Goal: Task Accomplishment & Management: Use online tool/utility

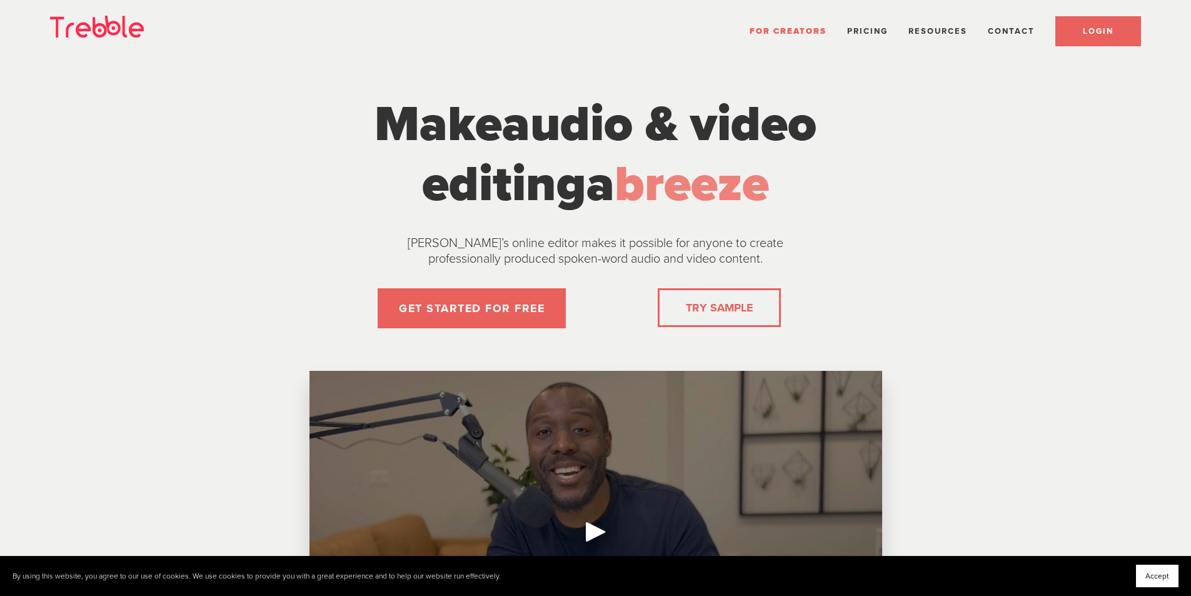
click at [1074, 36] on link "LOGIN" at bounding box center [1098, 31] width 86 height 30
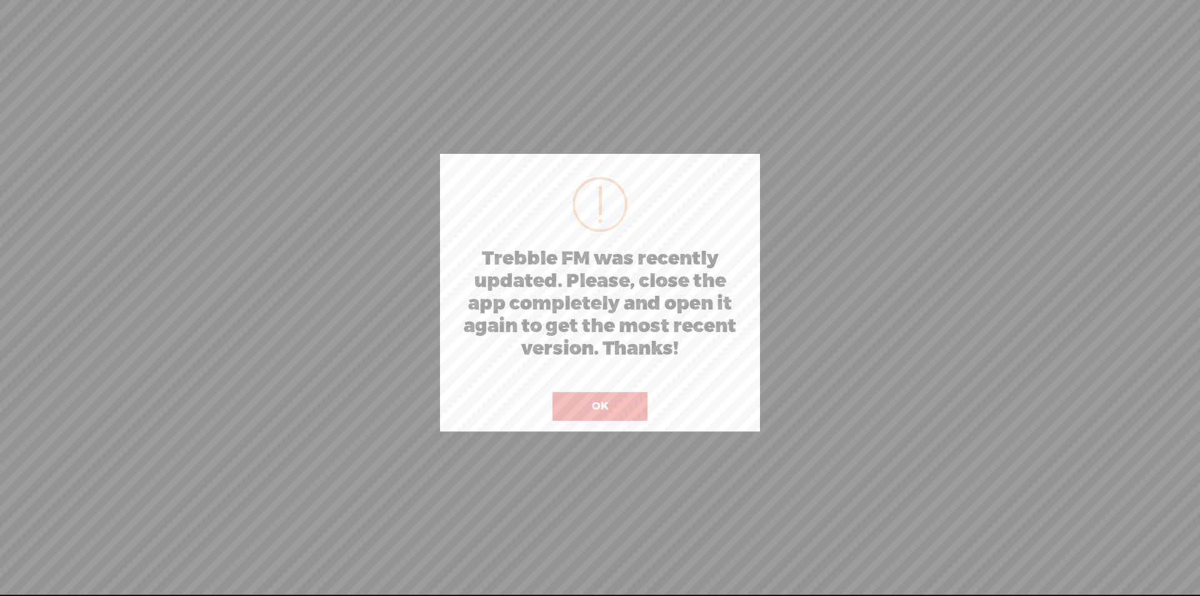
click at [598, 401] on button "OK" at bounding box center [600, 406] width 95 height 29
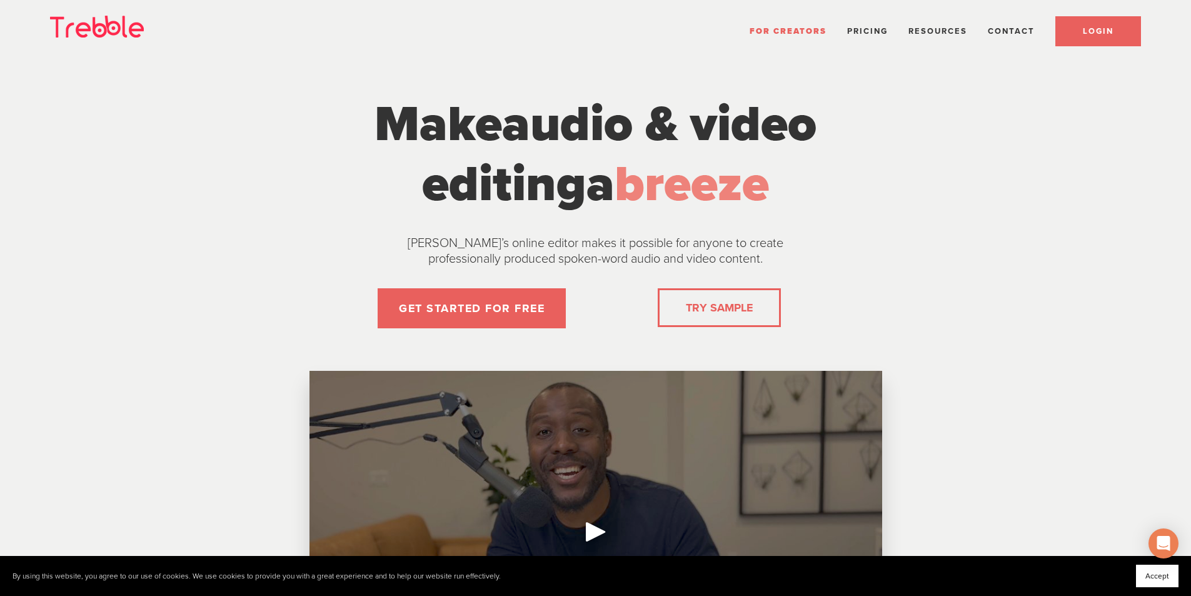
click at [1082, 35] on link "LOGIN" at bounding box center [1098, 31] width 86 height 30
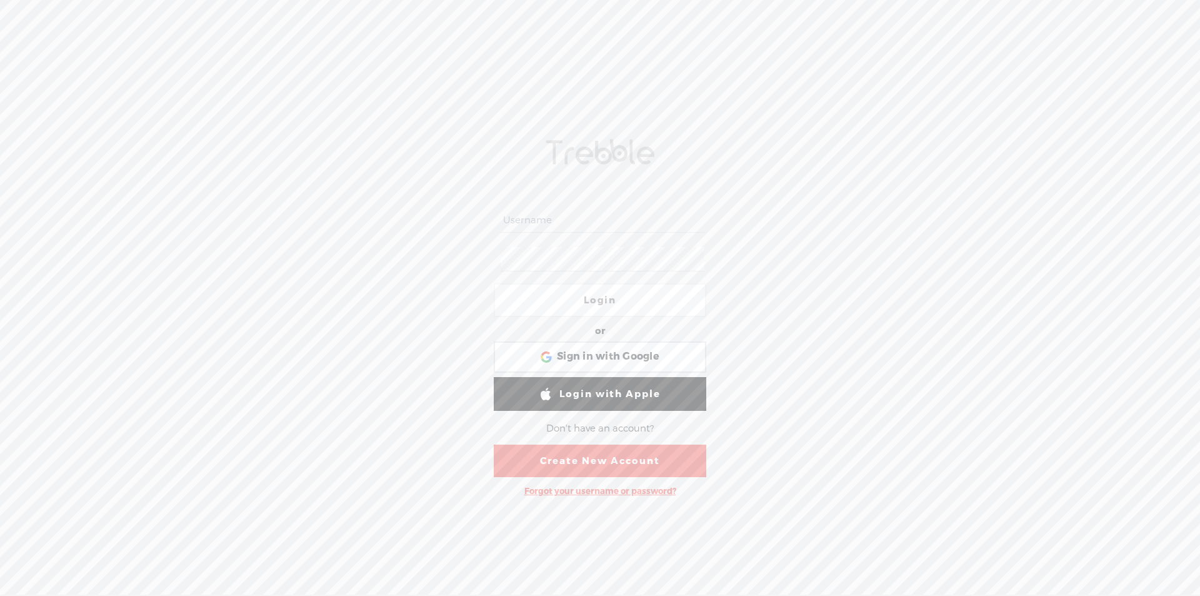
click at [513, 216] on input "text" at bounding box center [602, 220] width 203 height 24
type input "jamesmucci@gmail.com"
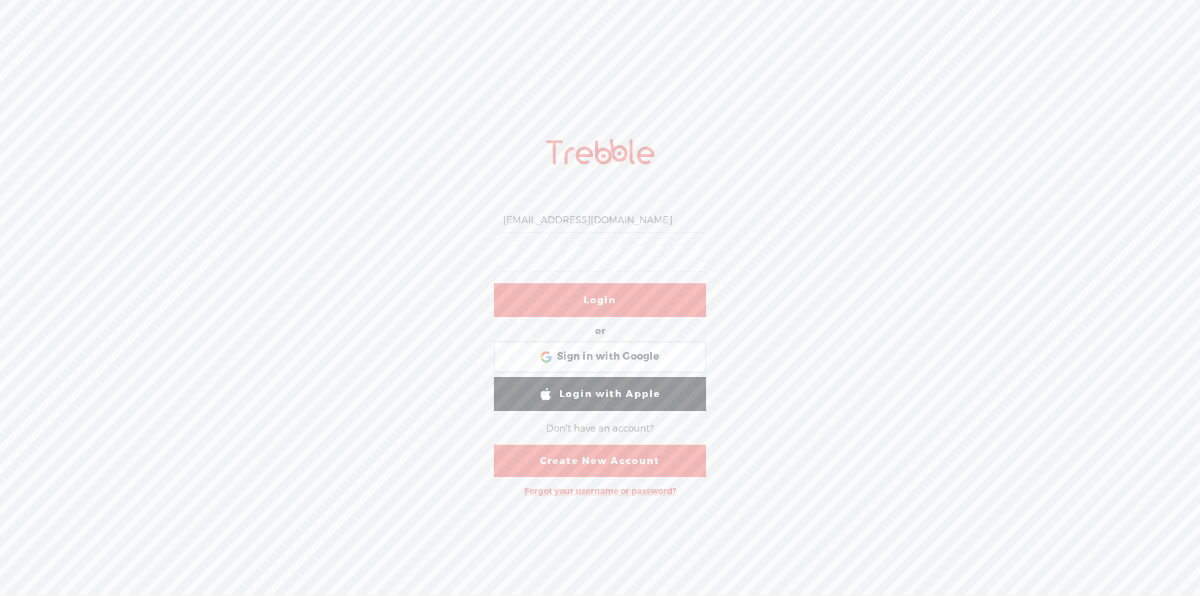
click at [623, 294] on link "Login" at bounding box center [600, 300] width 213 height 34
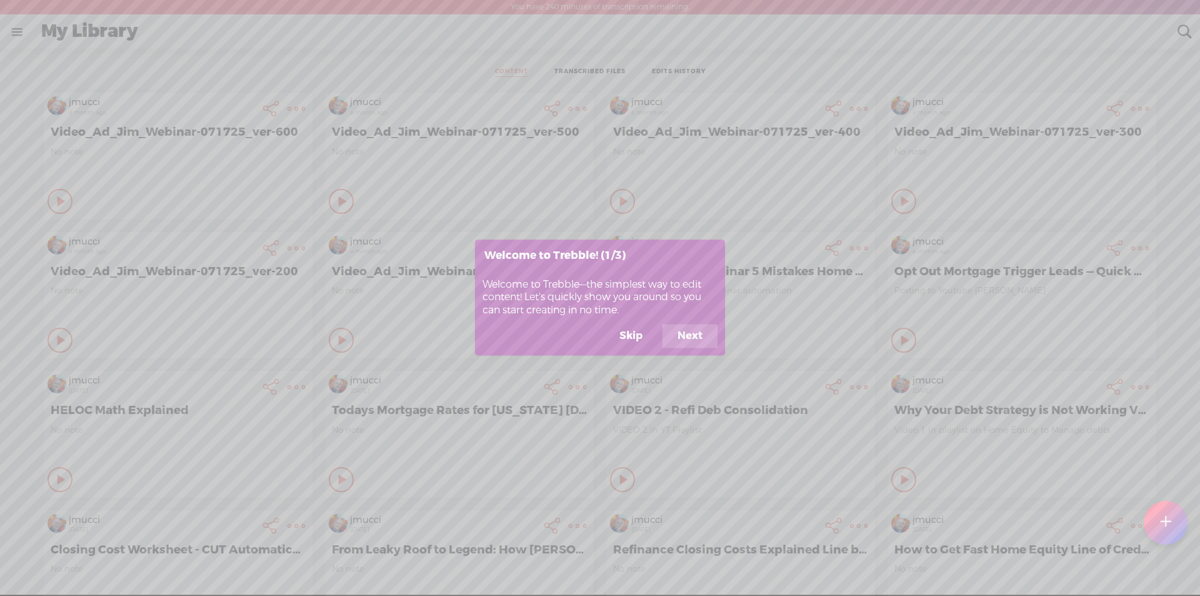
click at [684, 337] on button "Next" at bounding box center [690, 336] width 55 height 24
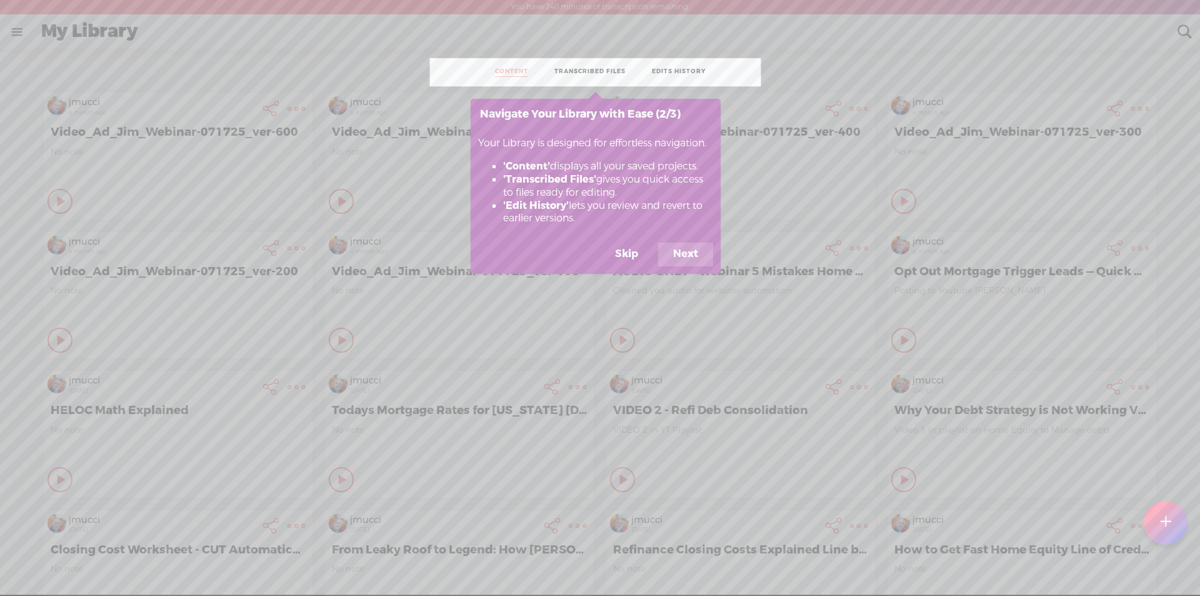
click at [689, 253] on button "Next" at bounding box center [685, 255] width 55 height 24
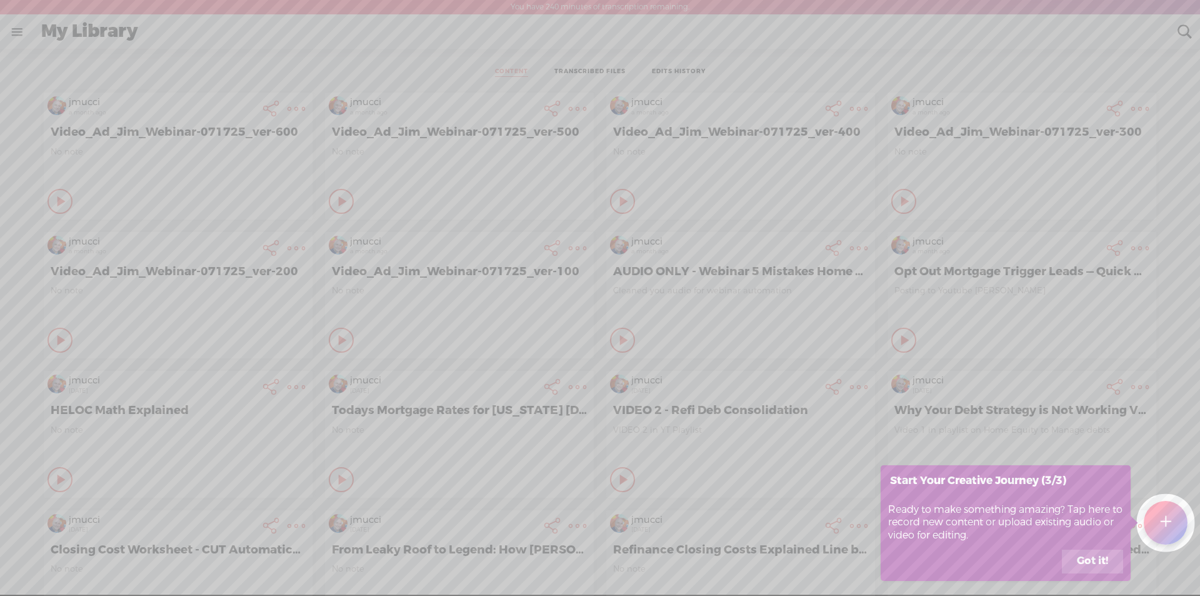
click at [1092, 560] on button "Got it!" at bounding box center [1092, 561] width 61 height 24
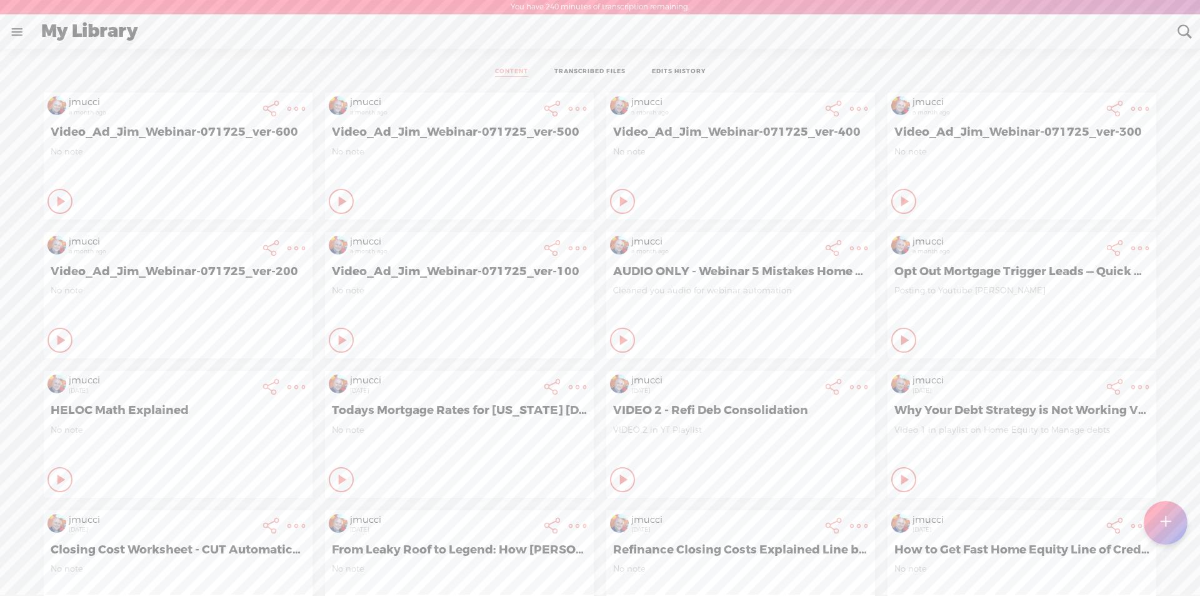
click at [1170, 528] on t at bounding box center [1165, 522] width 11 height 29
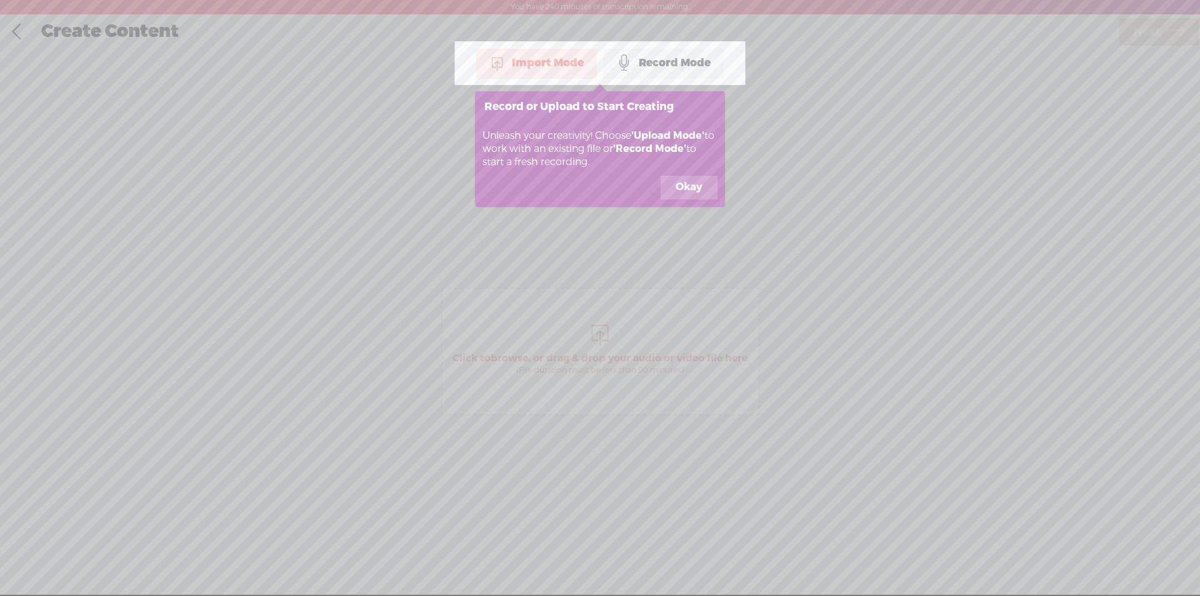
click at [693, 185] on button "Okay" at bounding box center [689, 188] width 57 height 24
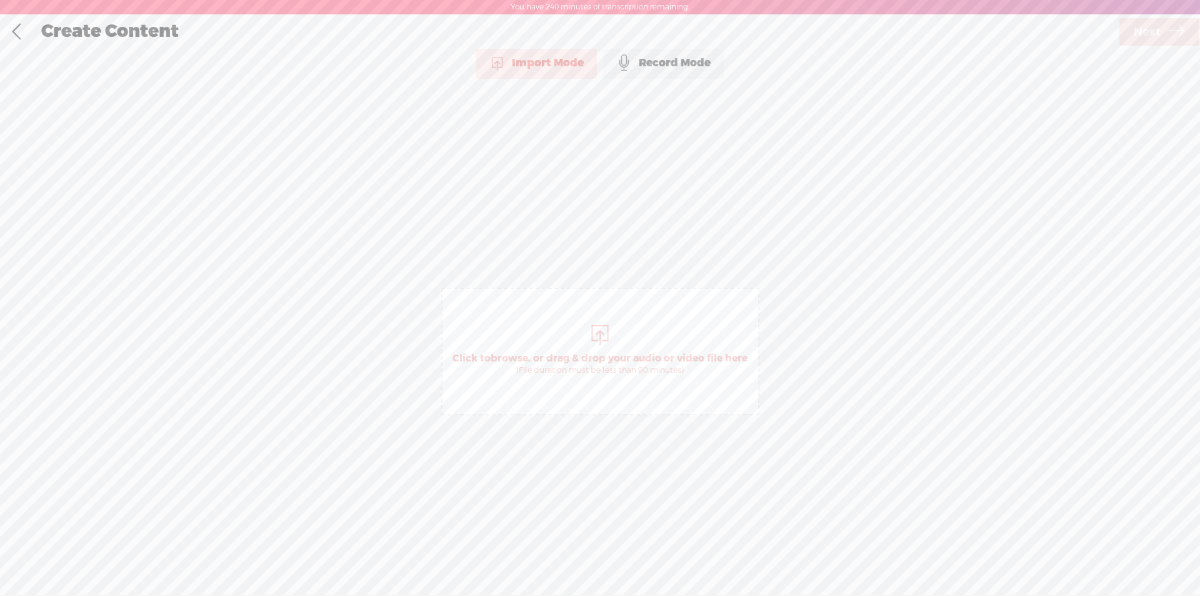
click at [583, 351] on span "Click to browse , or drag & drop your audio or video file here (File duration m…" at bounding box center [600, 364] width 308 height 36
click at [1167, 34] on icon at bounding box center [1176, 32] width 18 height 32
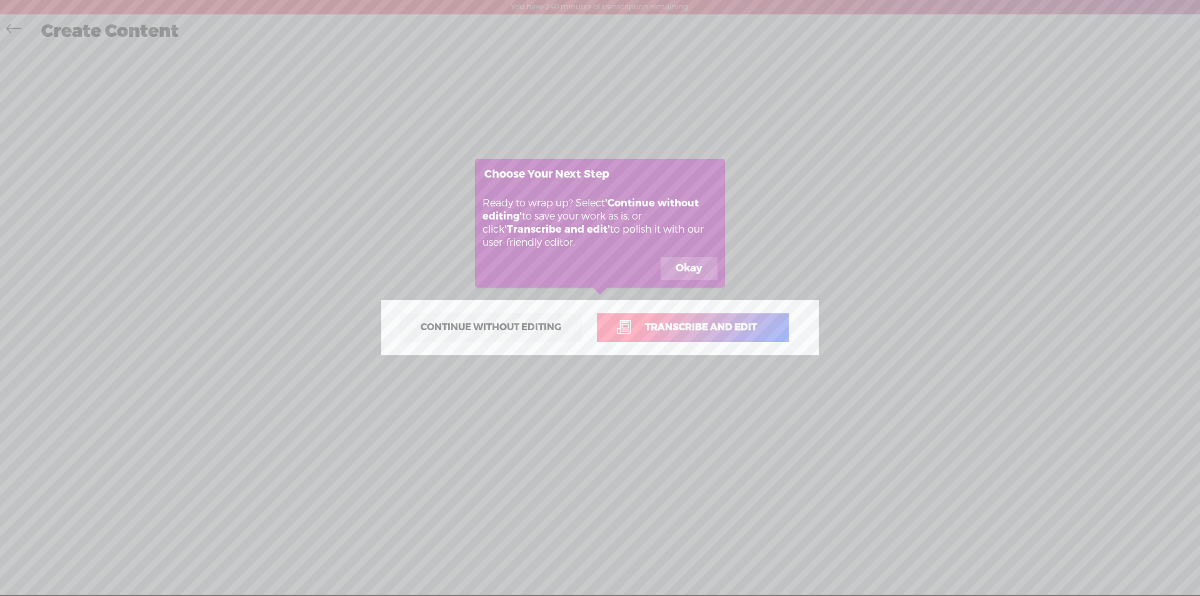
click at [690, 269] on button "Okay" at bounding box center [689, 269] width 57 height 24
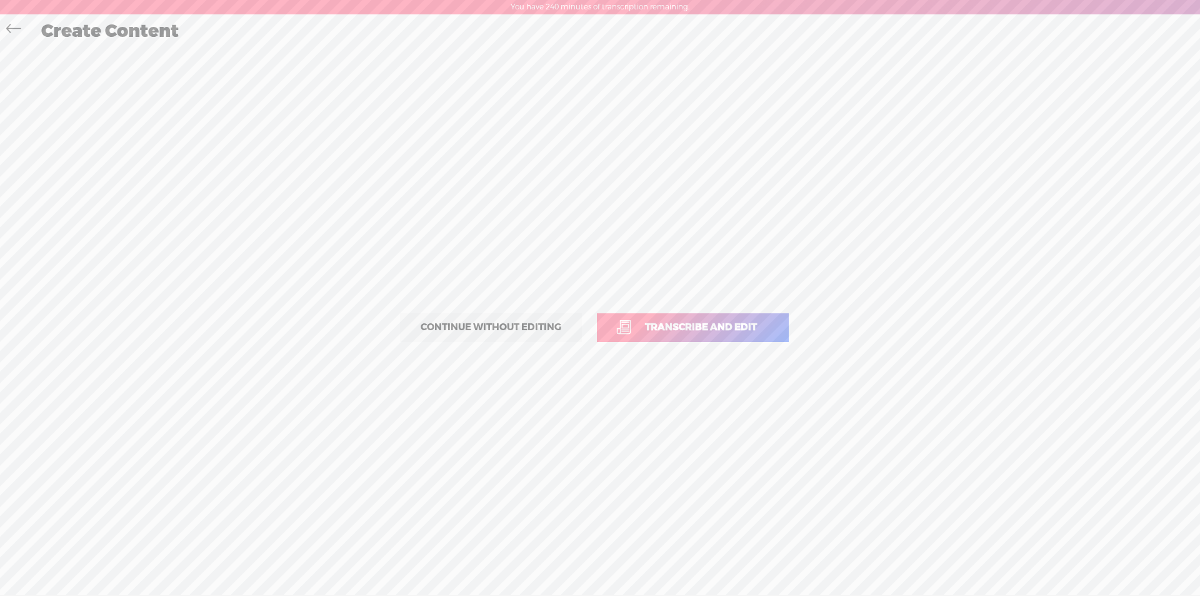
click at [689, 333] on span "Transcribe and edit" at bounding box center [701, 327] width 138 height 14
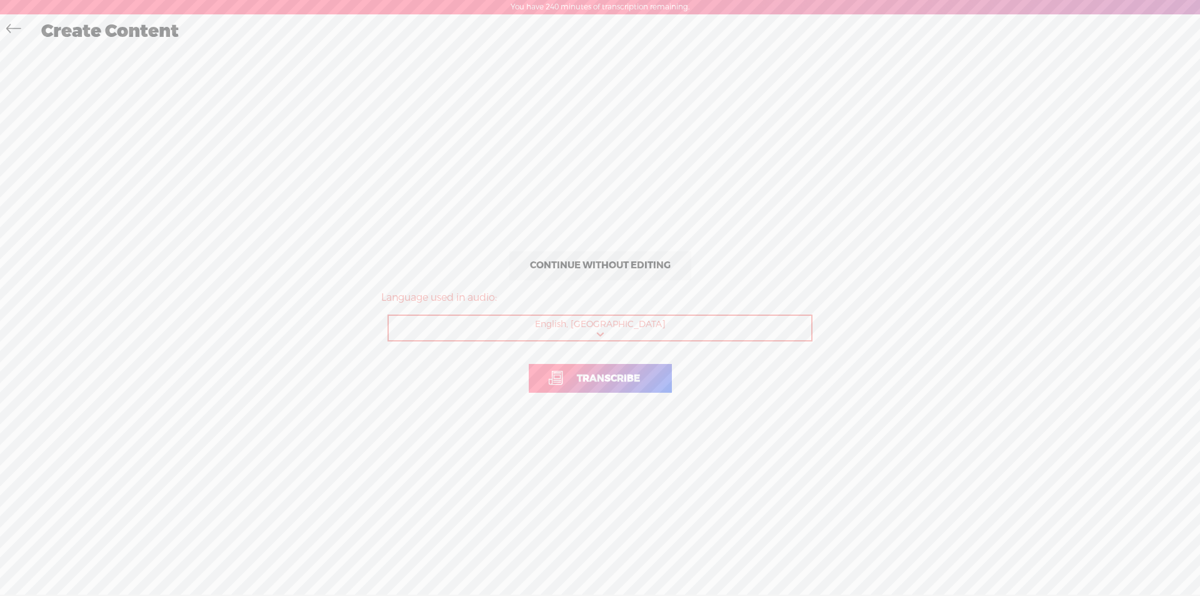
click at [581, 380] on span "Transcribe" at bounding box center [608, 378] width 89 height 14
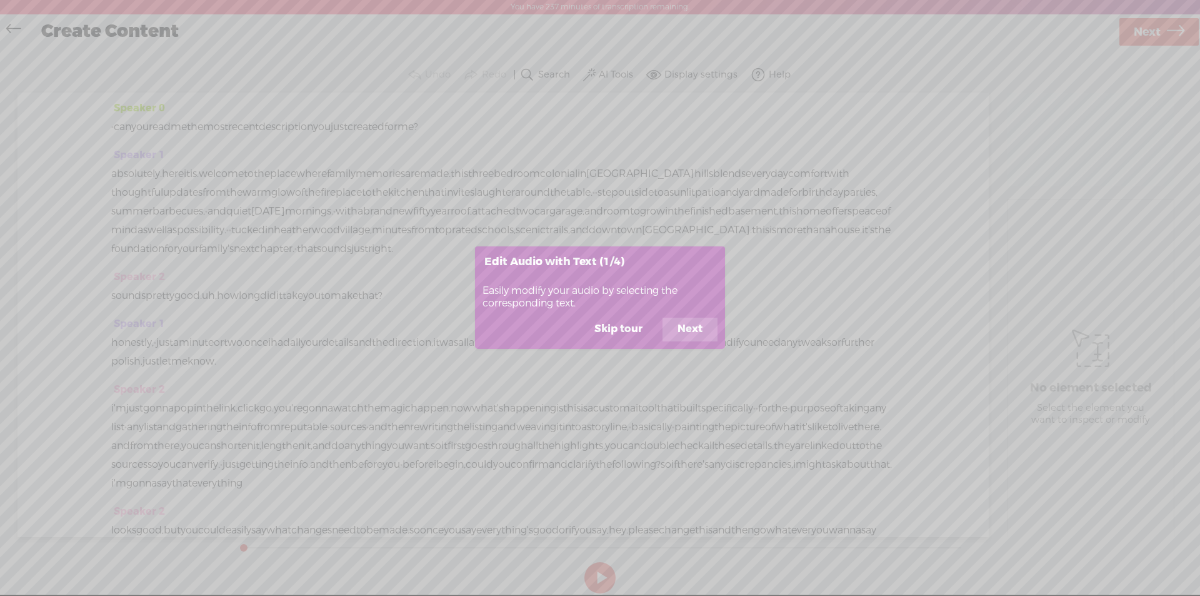
click at [694, 326] on button "Next" at bounding box center [690, 330] width 55 height 24
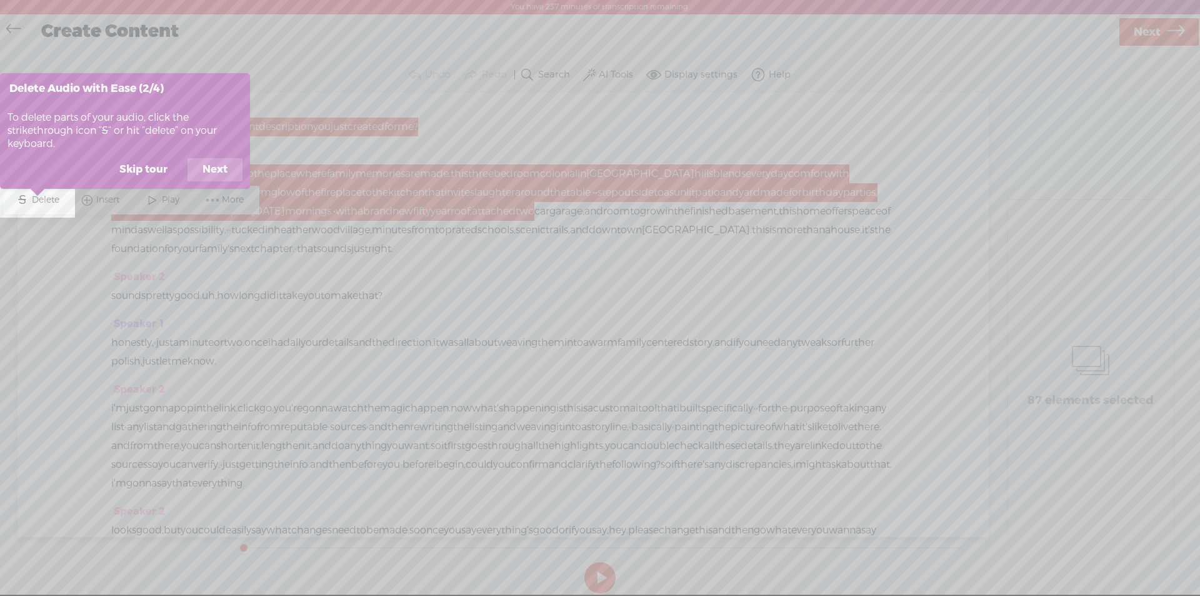
click at [214, 168] on button "Next" at bounding box center [215, 170] width 55 height 24
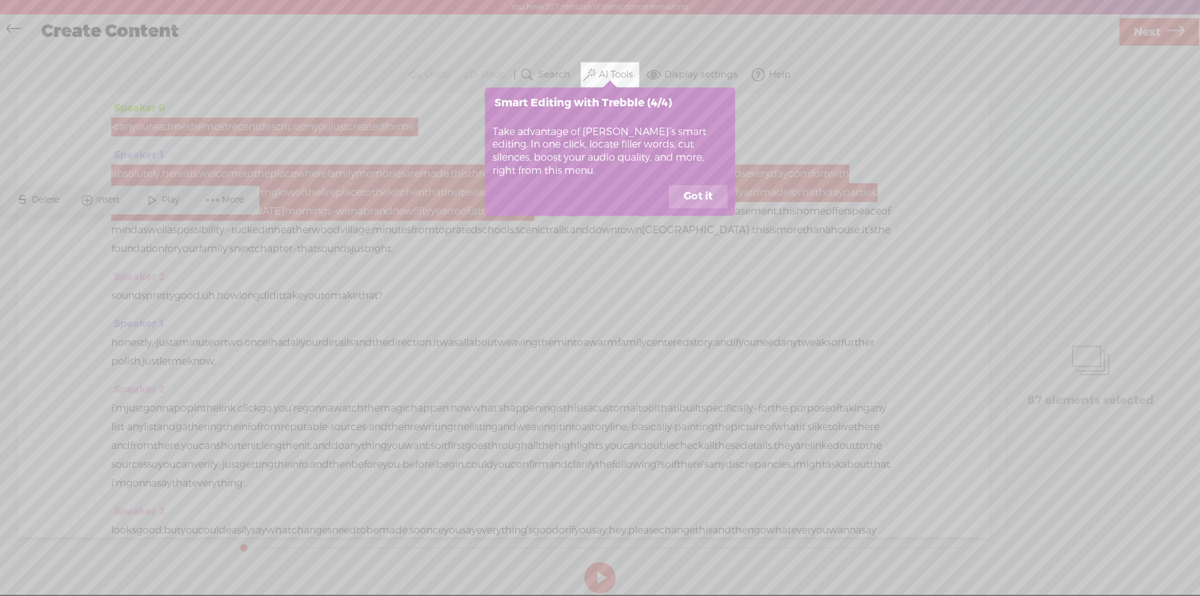
click at [703, 193] on button "Got it" at bounding box center [698, 197] width 59 height 24
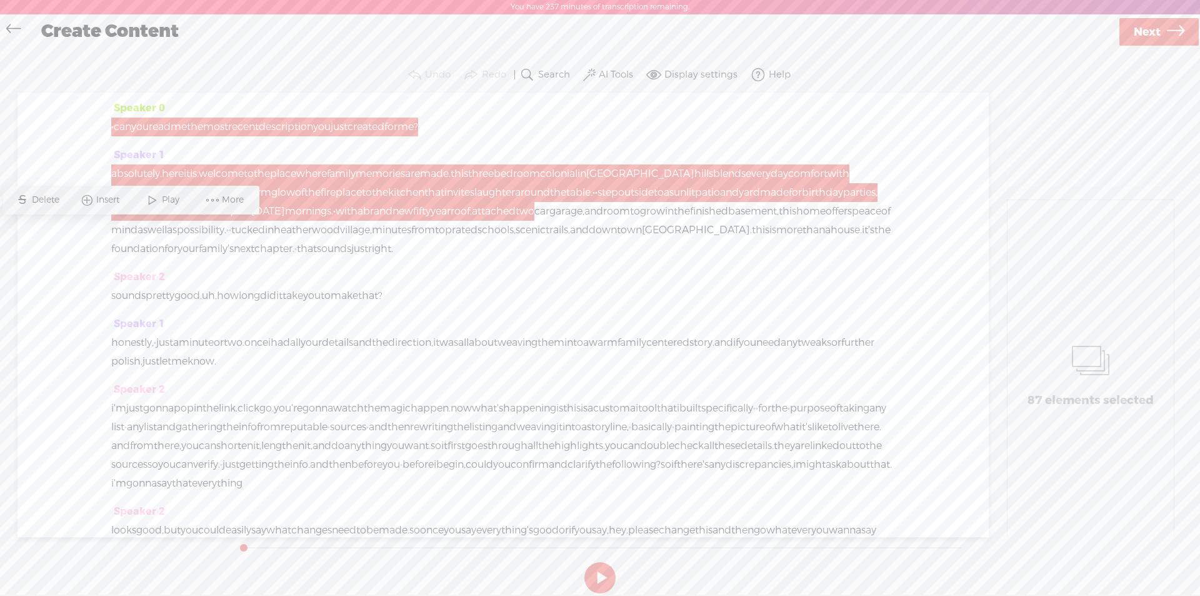
click at [606, 70] on label "AI Tools" at bounding box center [616, 75] width 34 height 13
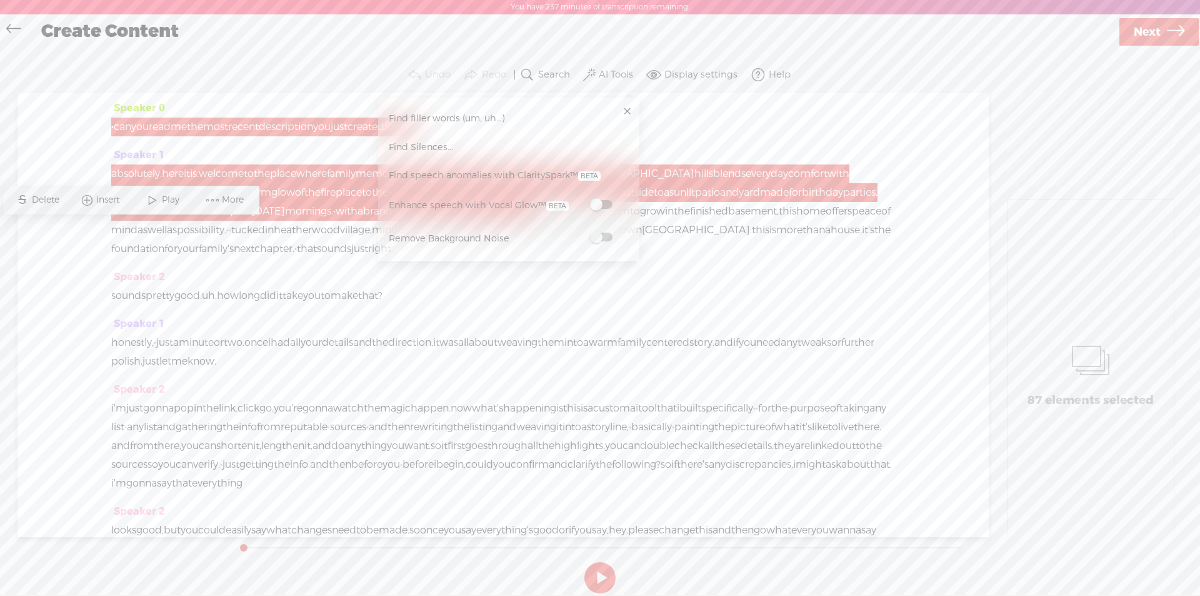
click at [199, 99] on div "Speaker 0 · can you read me the most recent description you just created for me?" at bounding box center [503, 122] width 784 height 47
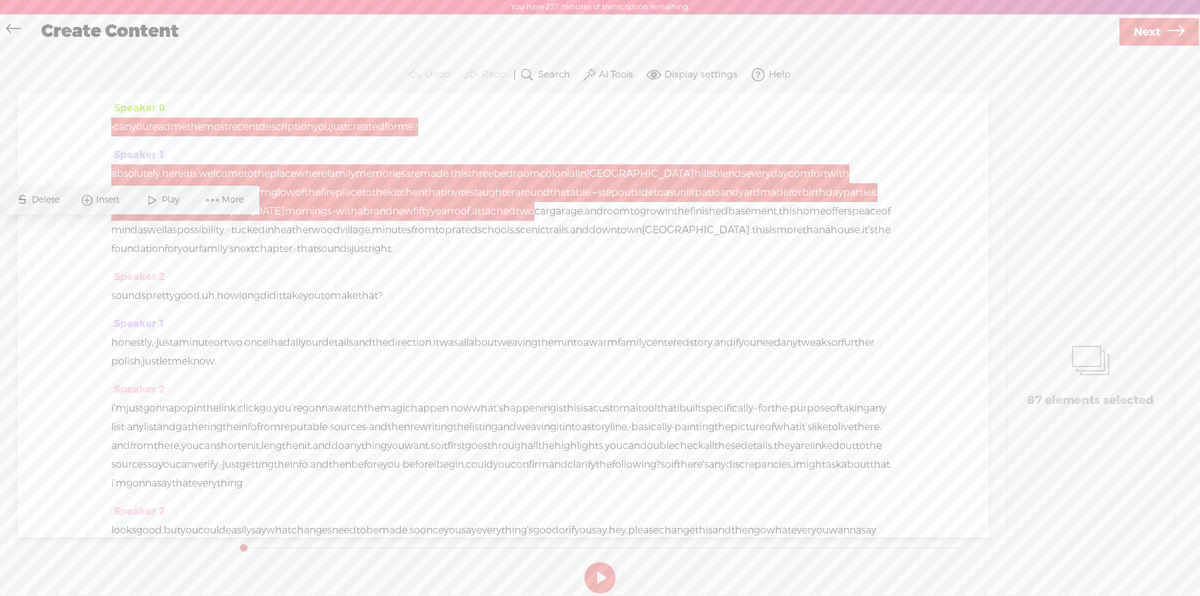
click at [171, 121] on span "read" at bounding box center [160, 127] width 22 height 19
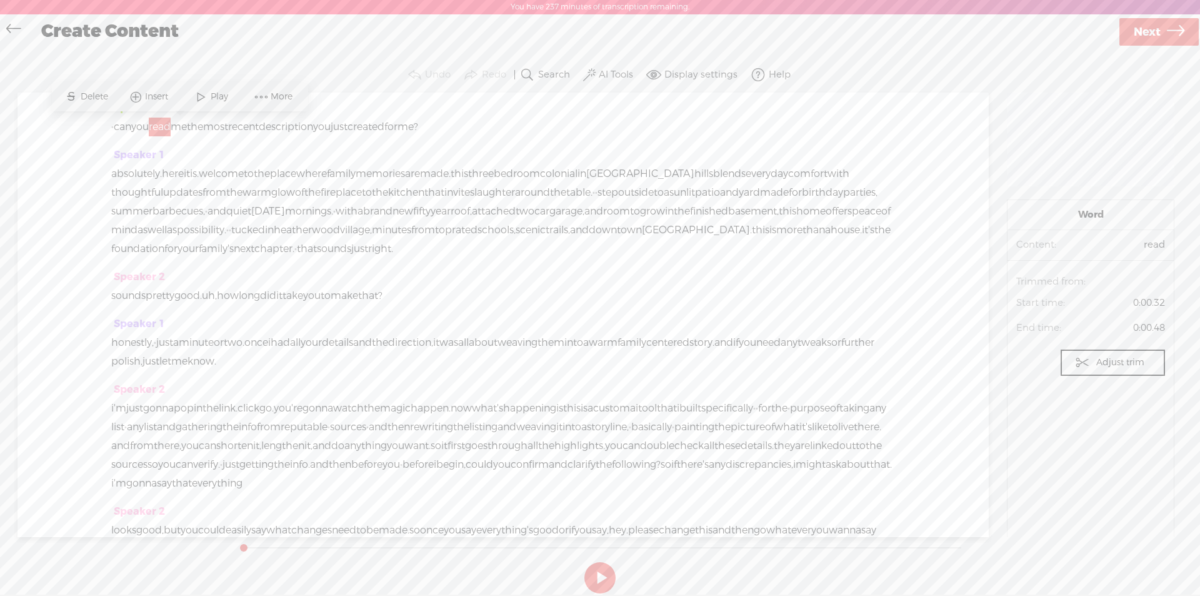
click at [101, 127] on div "Speaker 0 · can you read me the most recent description you just created for me…" at bounding box center [503, 315] width 971 height 444
click at [615, 76] on label "AI Tools" at bounding box center [616, 75] width 34 height 13
click at [597, 206] on span at bounding box center [601, 204] width 23 height 9
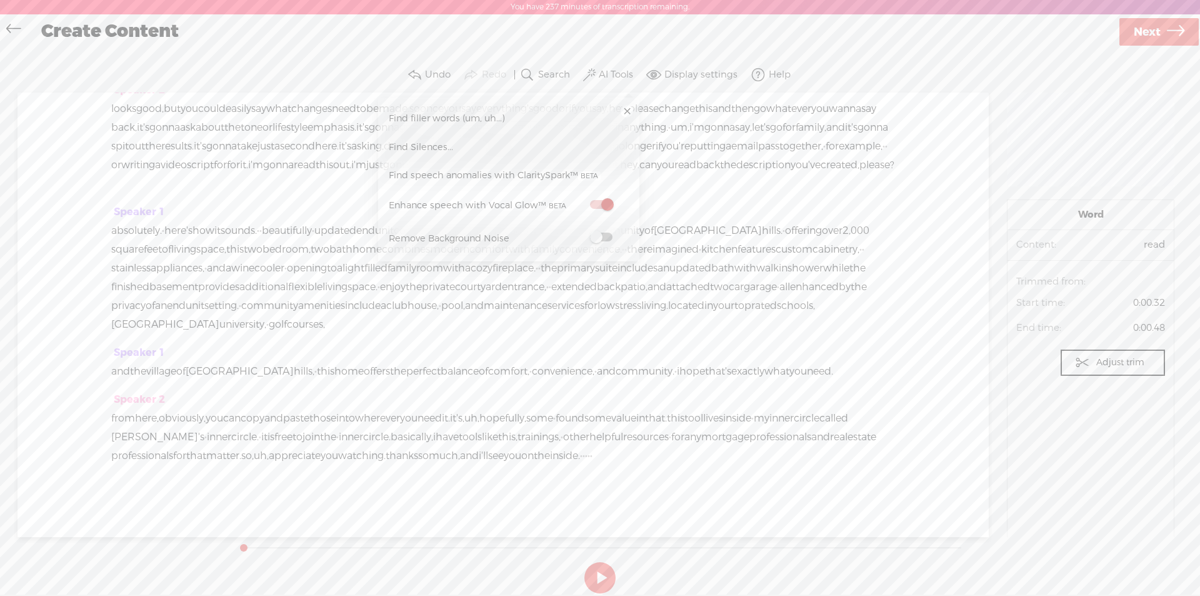
scroll to position [346, 0]
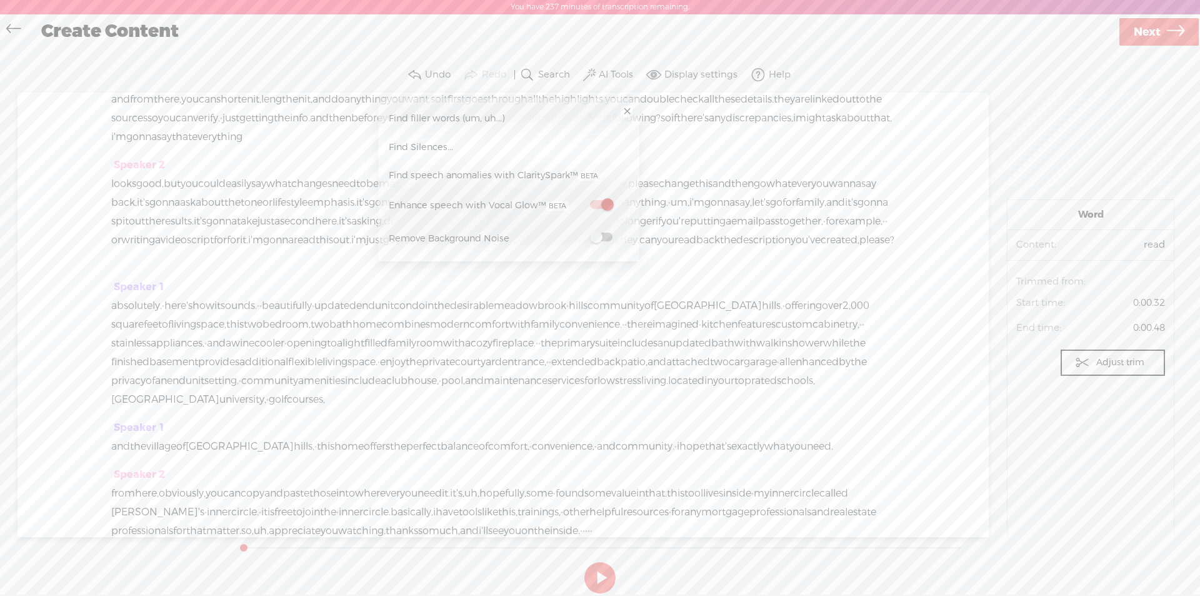
click at [603, 238] on span at bounding box center [601, 237] width 23 height 9
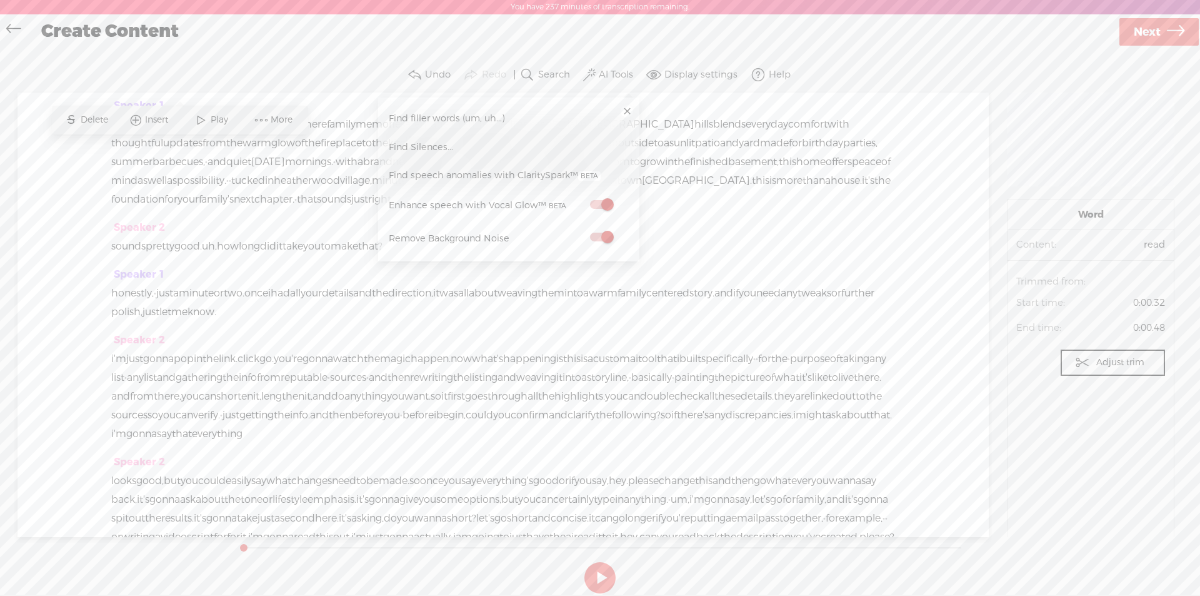
scroll to position [0, 0]
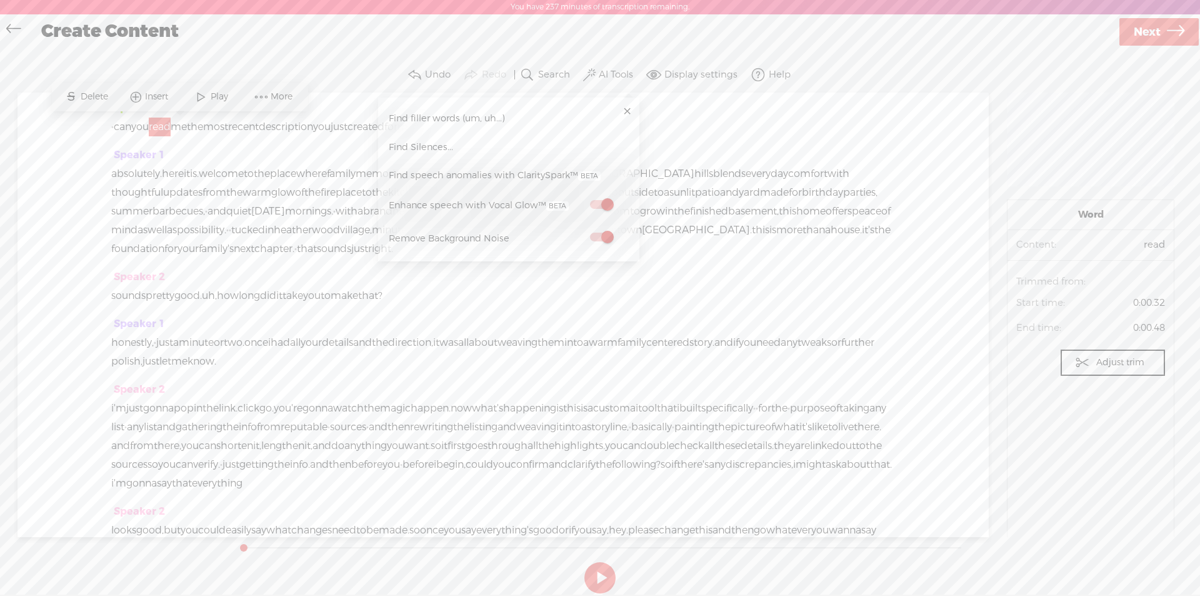
click at [121, 129] on span "can" at bounding box center [123, 127] width 18 height 19
click at [168, 96] on span "Play" at bounding box center [172, 97] width 21 height 13
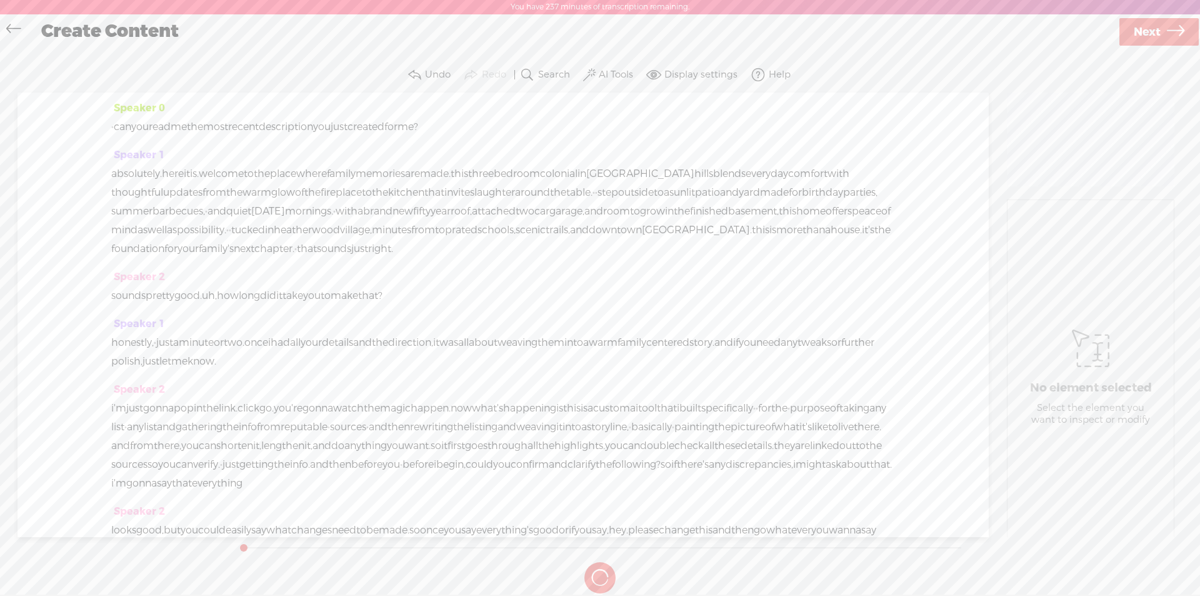
click at [124, 126] on span "can" at bounding box center [123, 127] width 18 height 19
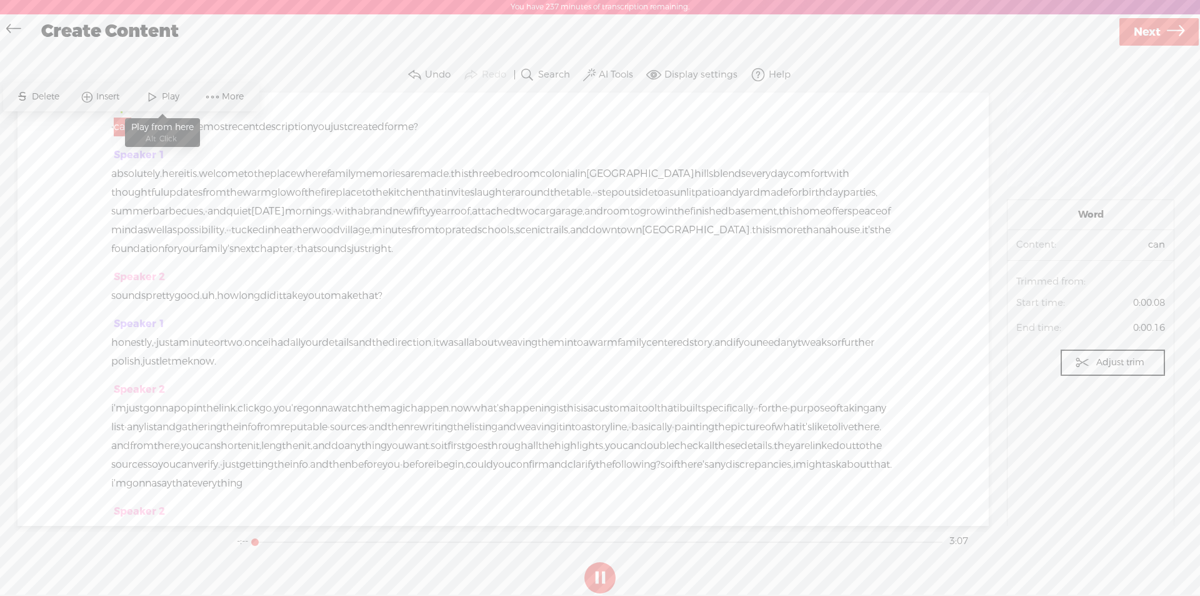
click at [172, 90] on span "Play" at bounding box center [162, 97] width 63 height 23
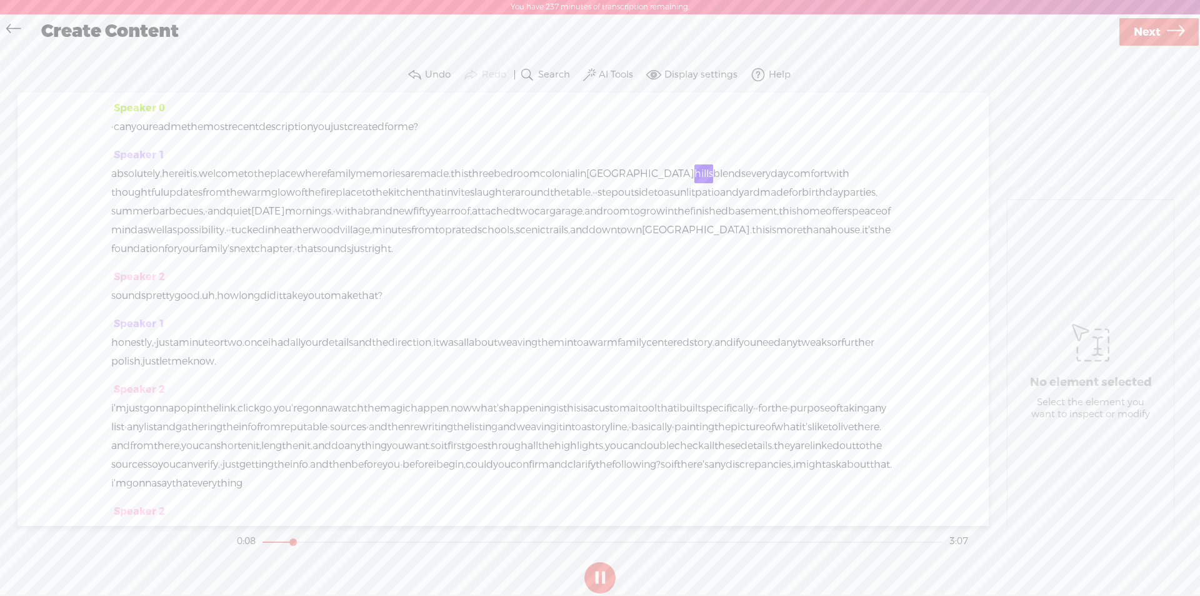
click at [600, 573] on button at bounding box center [599, 577] width 31 height 31
click at [601, 571] on button at bounding box center [599, 577] width 31 height 31
click at [604, 576] on button at bounding box center [599, 577] width 31 height 31
click at [691, 76] on label "Display settings" at bounding box center [700, 75] width 73 height 13
click at [703, 148] on span at bounding box center [708, 152] width 23 height 9
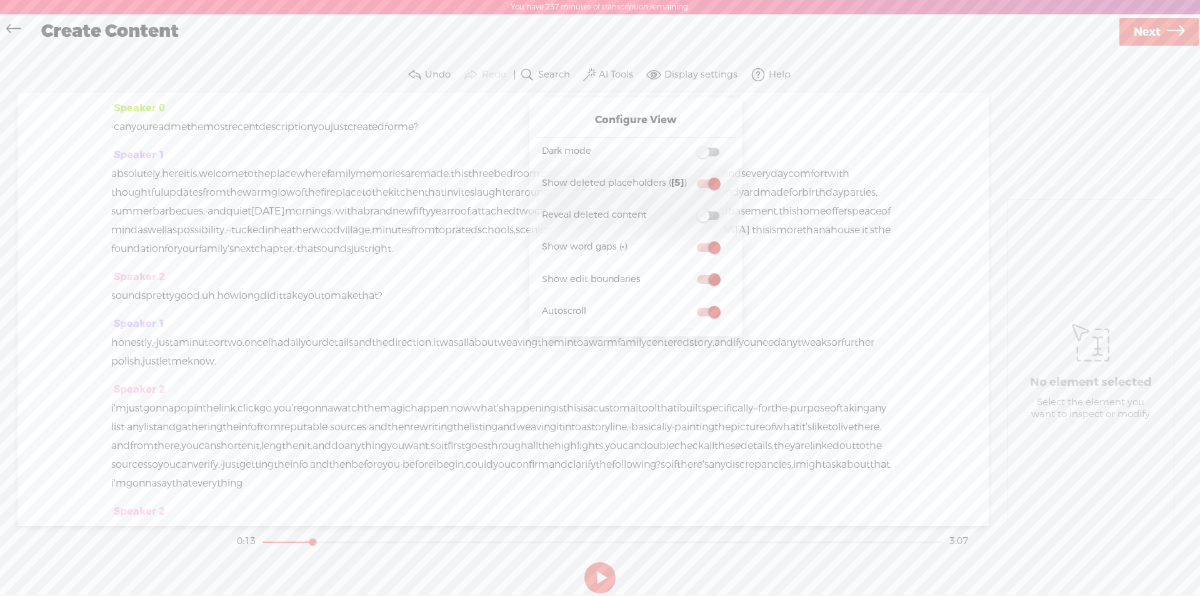
click at [687, 144] on input "checkbox" at bounding box center [687, 144] width 0 height 0
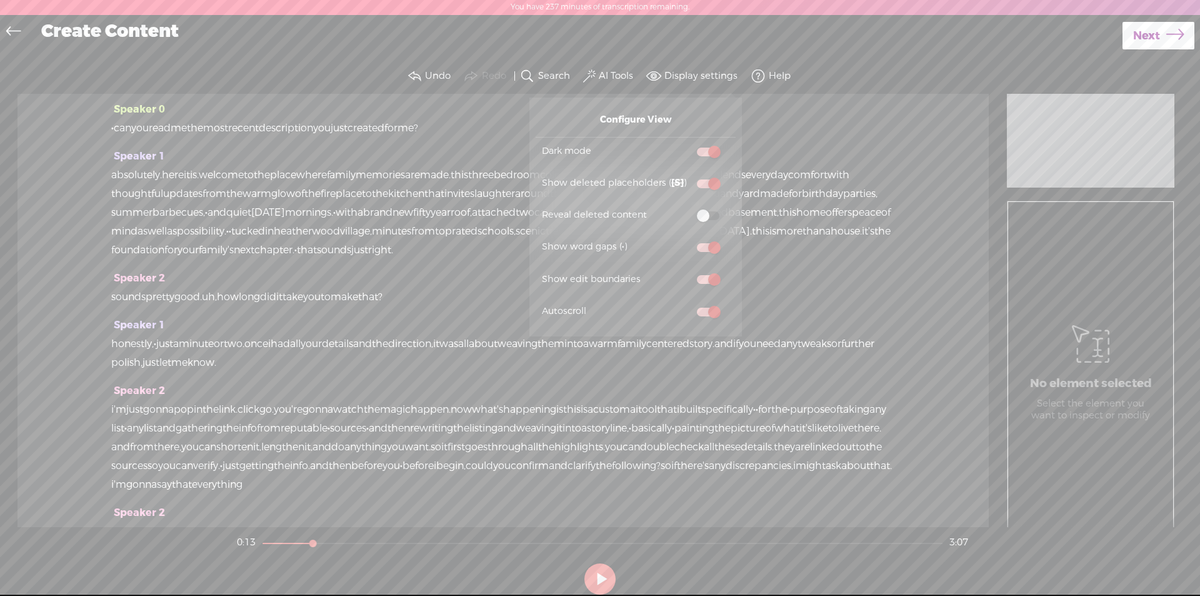
click at [558, 75] on label "Search" at bounding box center [554, 76] width 32 height 13
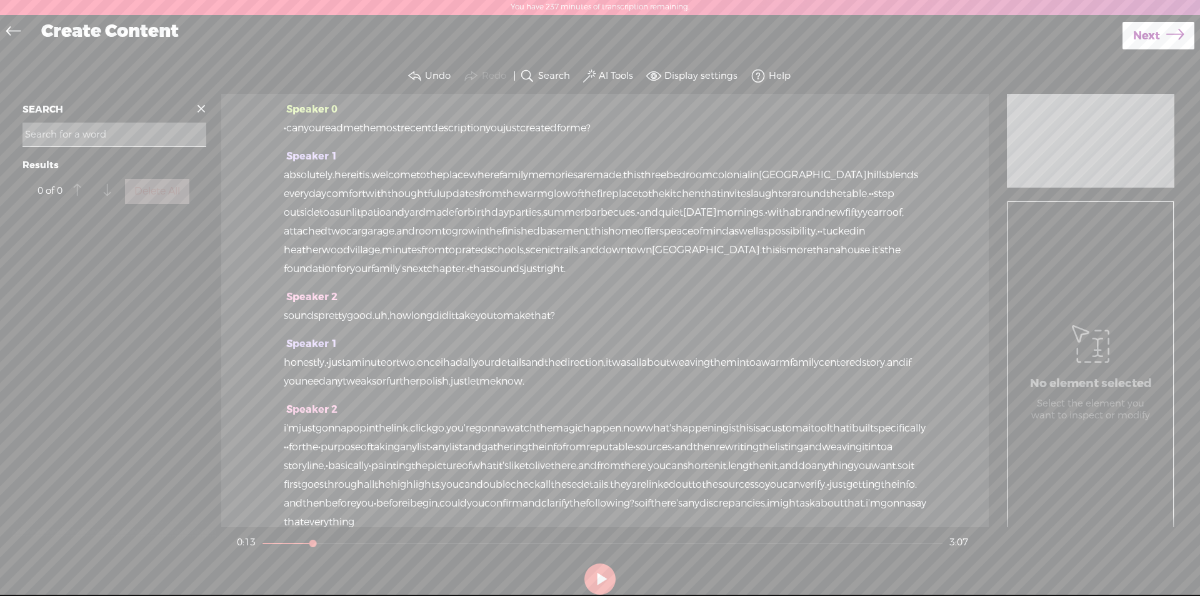
click at [1153, 32] on span "Next" at bounding box center [1146, 36] width 27 height 32
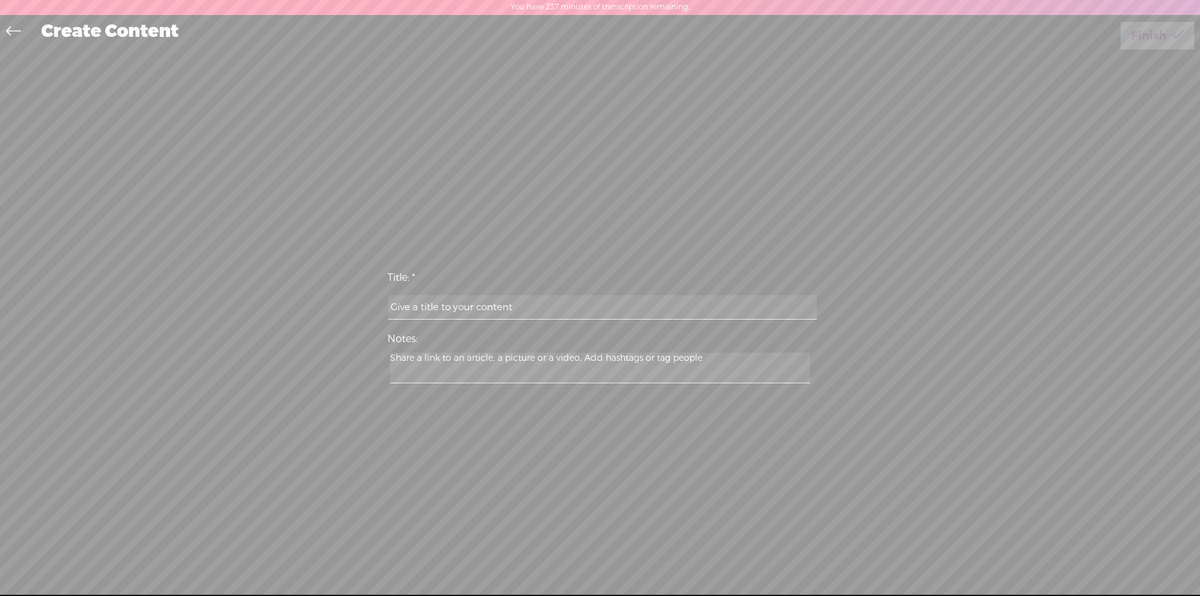
click at [451, 310] on input "text" at bounding box center [602, 307] width 428 height 24
type input "[PERSON_NAME] Real Estate Listing Storyteller"
click at [451, 364] on textarea at bounding box center [600, 368] width 420 height 31
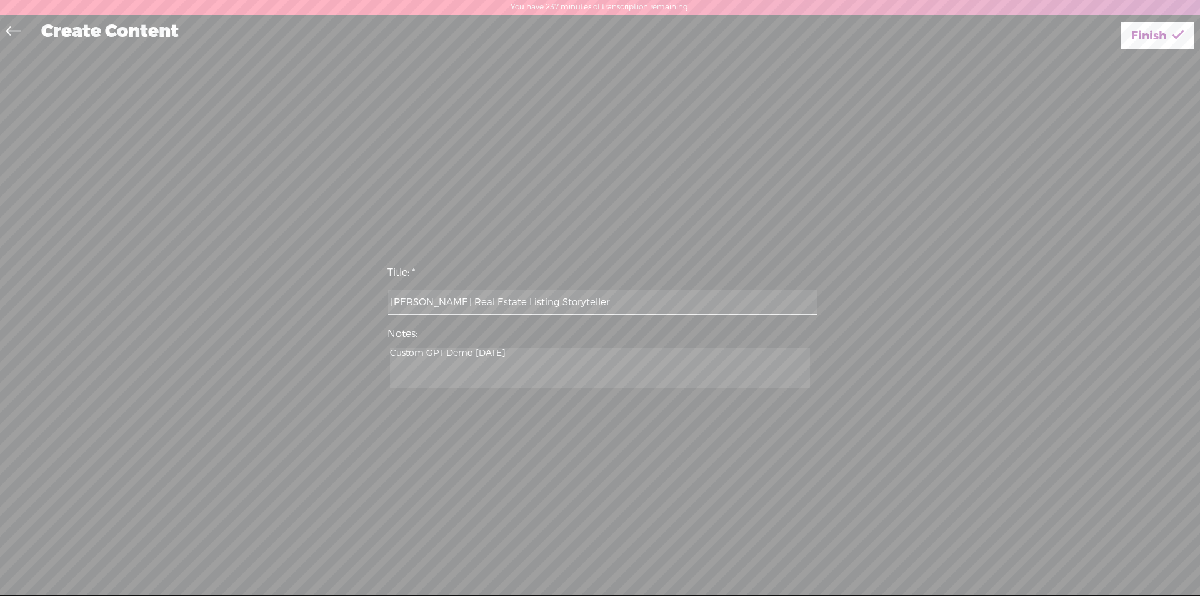
type textarea "Custom GPT Demo [DATE]"
click at [1153, 44] on span "Finish" at bounding box center [1148, 36] width 35 height 32
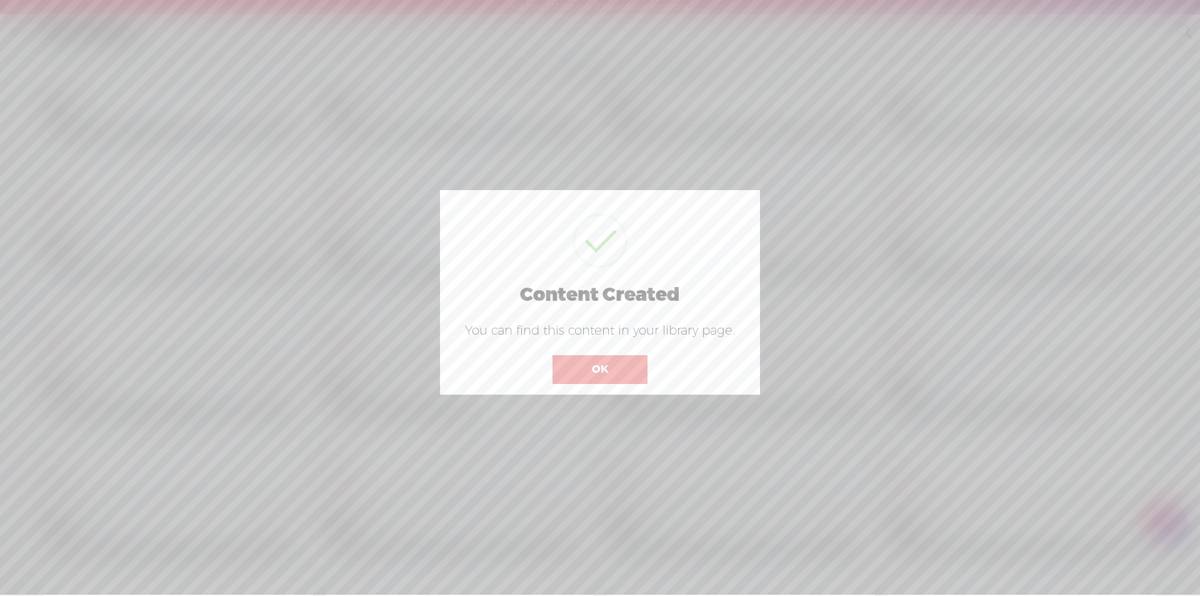
click at [606, 371] on button "OK" at bounding box center [600, 369] width 95 height 29
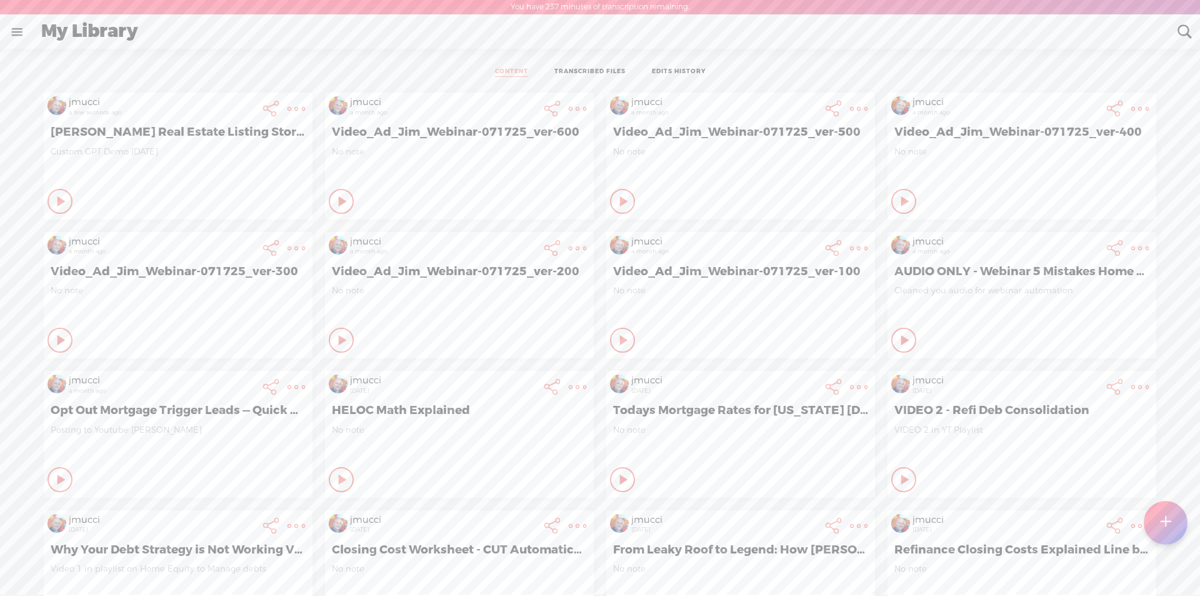
click at [288, 110] on t at bounding box center [297, 109] width 18 height 18
click at [18, 181] on div "jmucci a few seconds ago Randy Real Estate Listing Storyteller Custom GPT Demo …" at bounding box center [599, 503] width 1181 height 834
click at [289, 111] on t at bounding box center [297, 109] width 18 height 18
click at [229, 79] on div "CONTENT TRANSCRIBED FILES EDITS HISTORY" at bounding box center [599, 72] width 1181 height 28
click at [288, 110] on t at bounding box center [297, 109] width 18 height 18
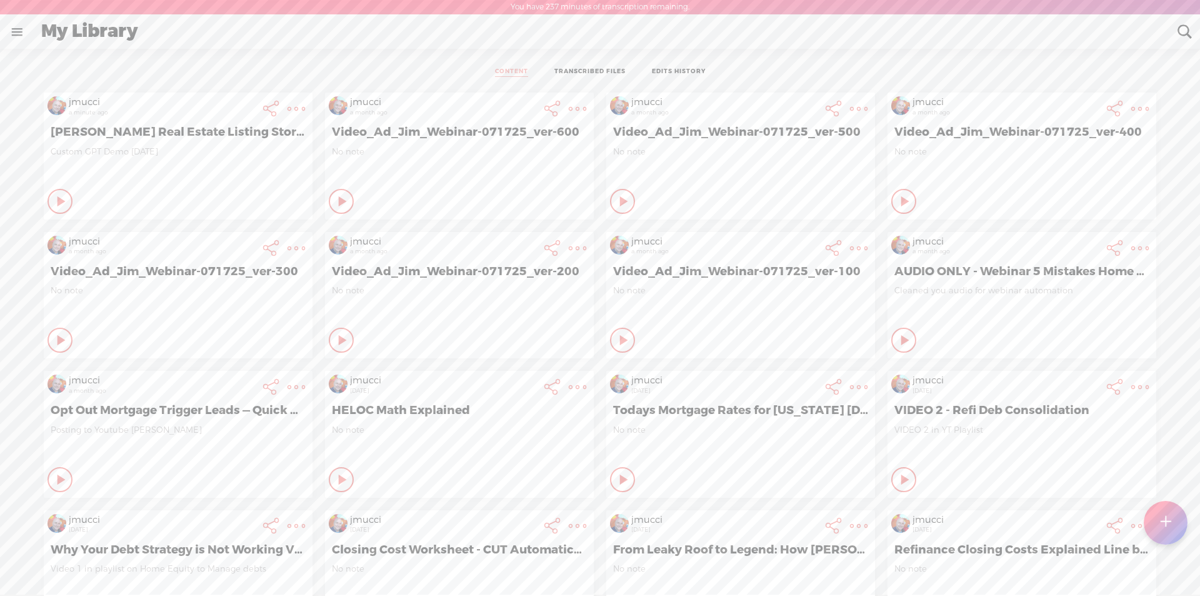
click at [288, 110] on t at bounding box center [297, 109] width 18 height 18
click at [190, 268] on link "Download Video" at bounding box center [219, 265] width 141 height 29
